Goal: Transaction & Acquisition: Subscribe to service/newsletter

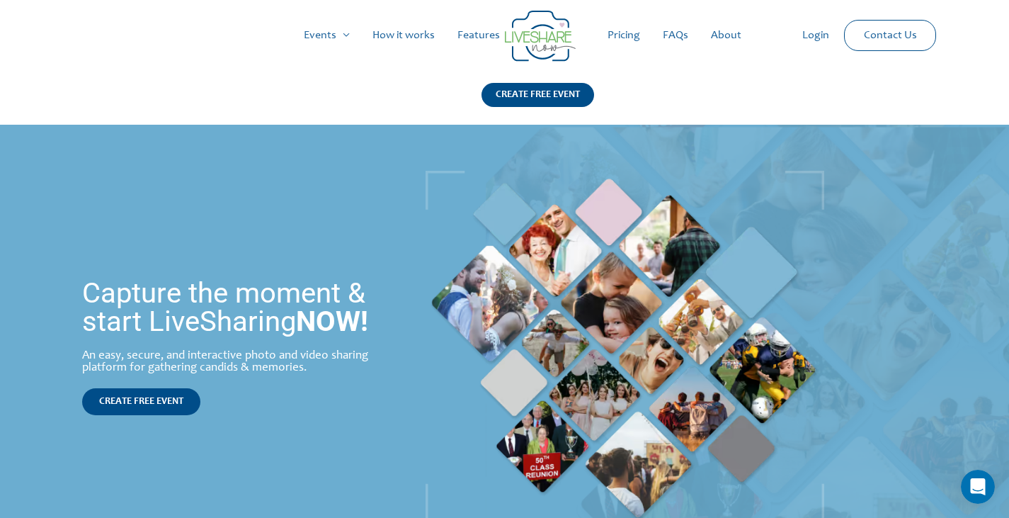
click at [620, 33] on link "Pricing" at bounding box center [623, 35] width 55 height 45
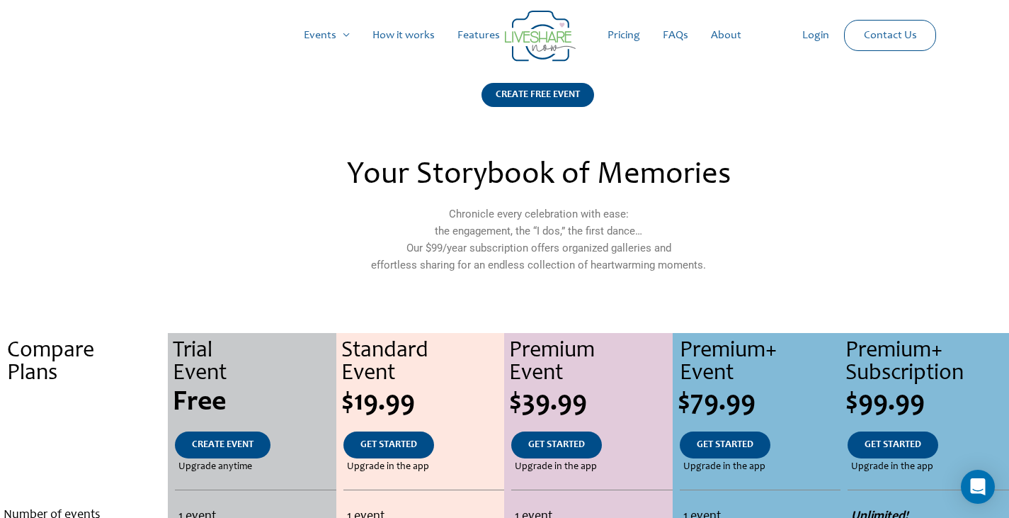
click at [404, 33] on link "How it works" at bounding box center [403, 35] width 85 height 45
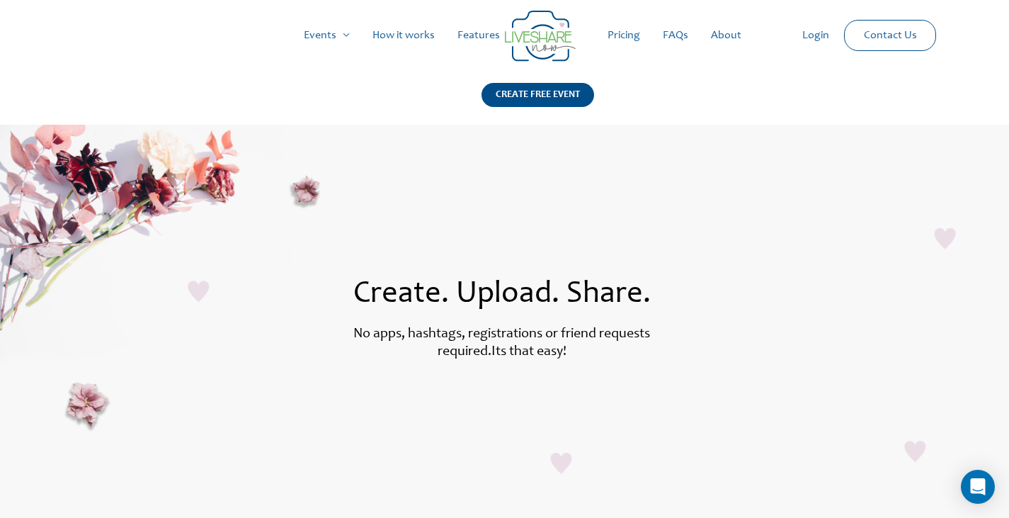
click at [628, 30] on link "Pricing" at bounding box center [623, 35] width 55 height 45
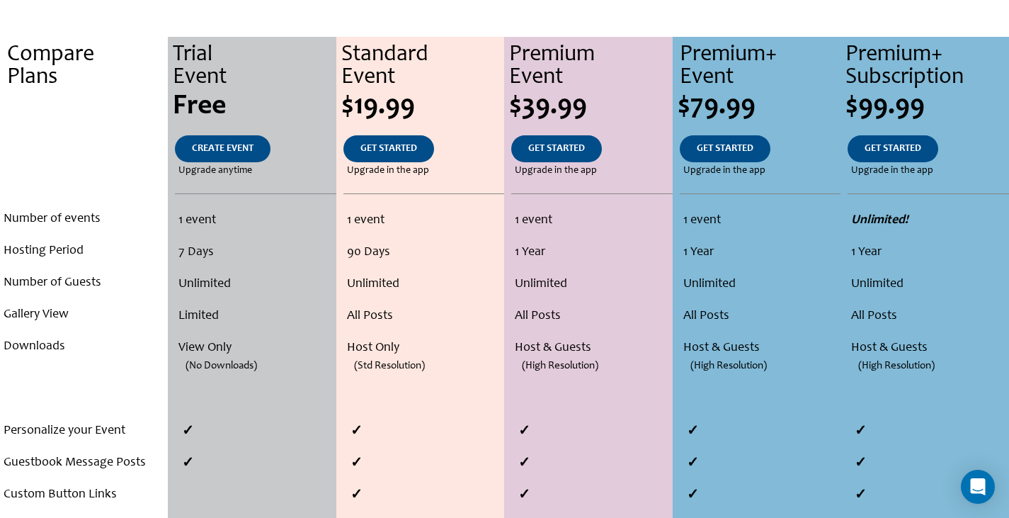
scroll to position [295, 0]
drag, startPoint x: 558, startPoint y: 306, endPoint x: 543, endPoint y: 330, distance: 28.3
click at [543, 330] on li "All Posts" at bounding box center [592, 317] width 154 height 32
click at [598, 332] on li "All Posts" at bounding box center [592, 317] width 154 height 32
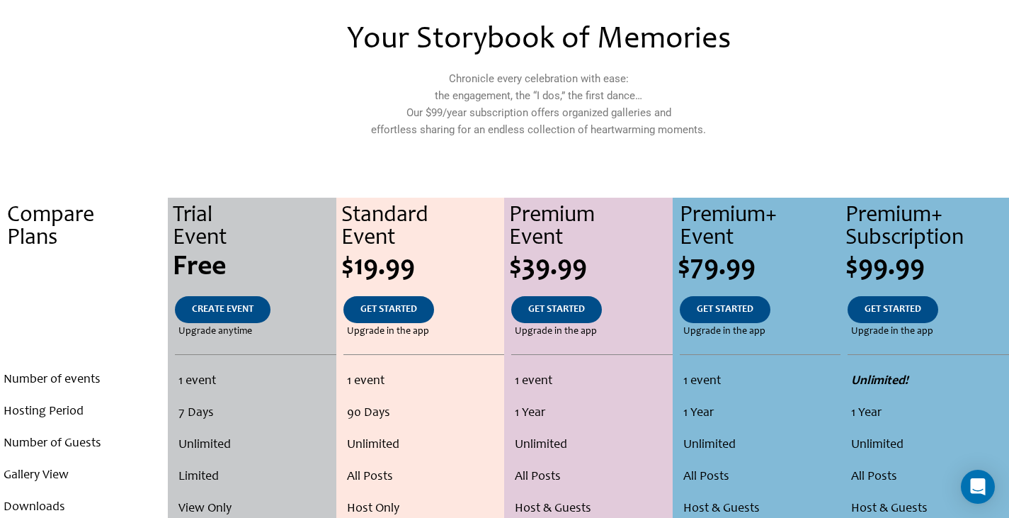
scroll to position [0, 0]
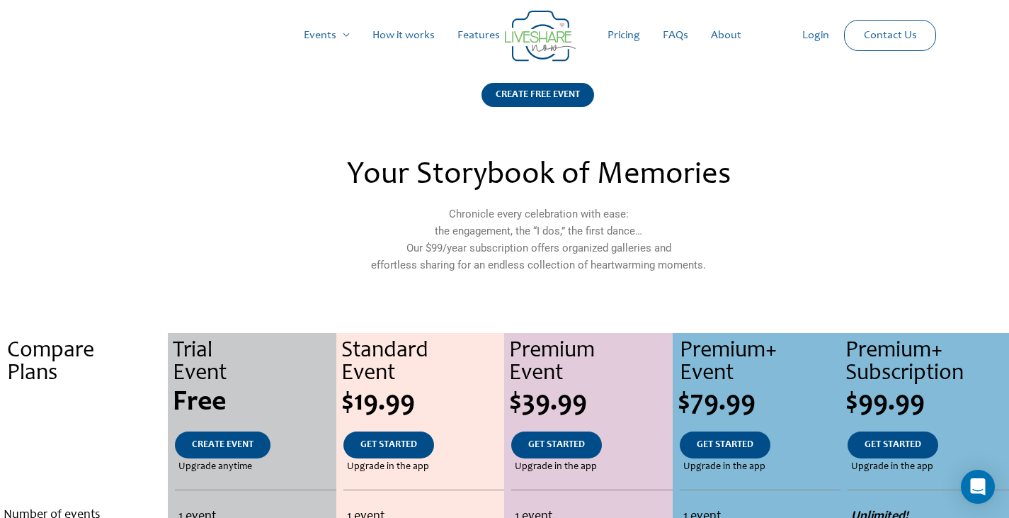
click at [419, 229] on p "Chronicle every celebration with ease: the engagement, the “I dos,” the first d…" at bounding box center [538, 239] width 613 height 68
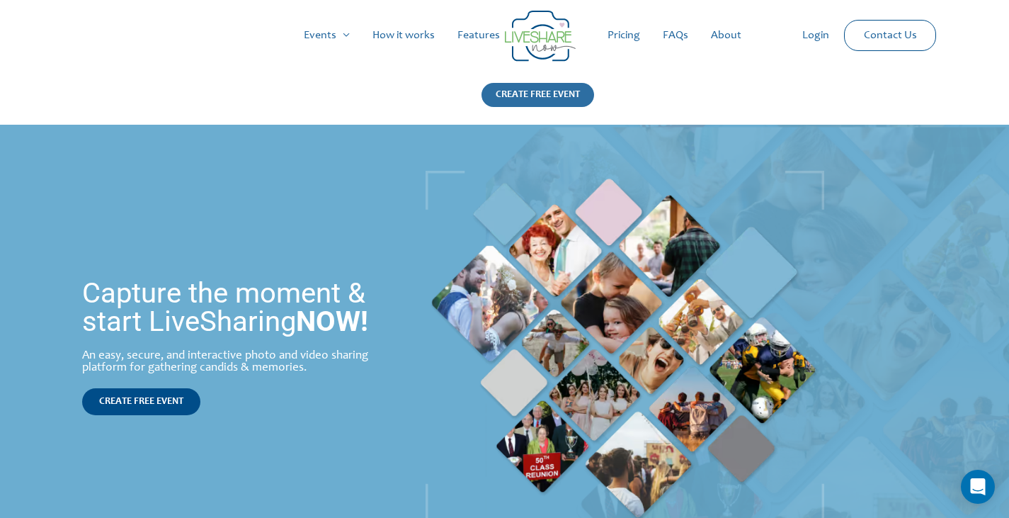
click at [522, 86] on div "CREATE FREE EVENT" at bounding box center [538, 95] width 113 height 24
